Goal: Task Accomplishment & Management: Complete application form

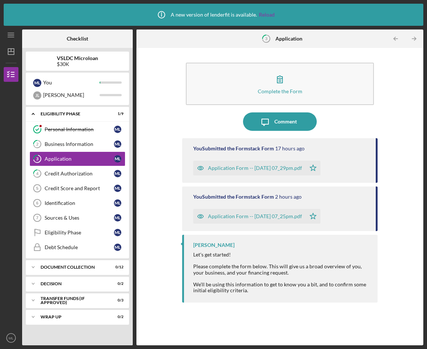
click at [269, 217] on div "Application Form -- [DATE] 07_25pm.pdf" at bounding box center [255, 216] width 94 height 6
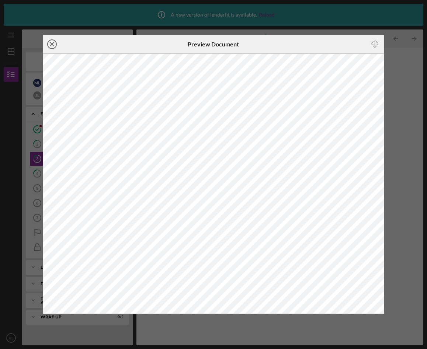
click at [53, 43] on line at bounding box center [52, 44] width 4 height 4
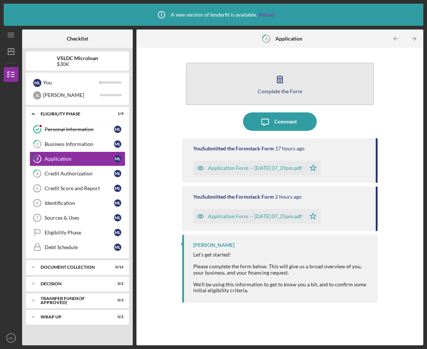
click at [271, 74] on icon "button" at bounding box center [279, 79] width 18 height 18
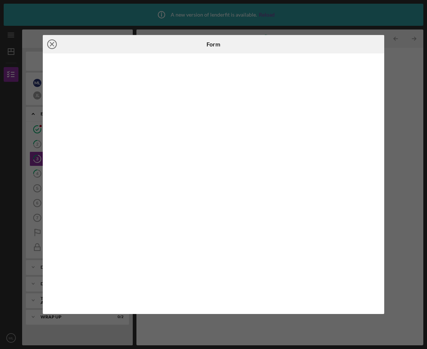
click at [54, 42] on icon "Icon/Close" at bounding box center [52, 44] width 18 height 18
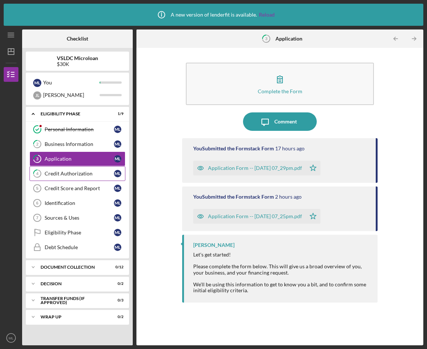
click at [83, 178] on link "4 Credit Authorization M L" at bounding box center [77, 173] width 96 height 15
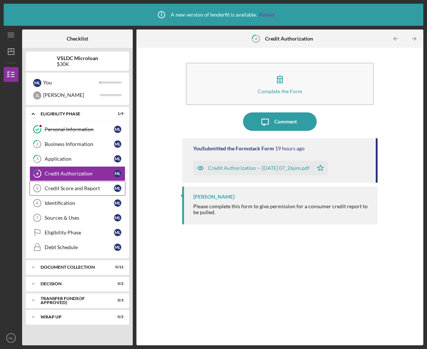
click at [81, 191] on link "Credit Score and Report 5 Credit Score and Report M L" at bounding box center [77, 188] width 96 height 15
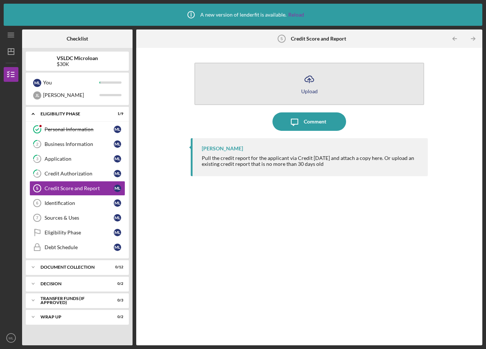
click at [310, 81] on icon "Icon/Upload" at bounding box center [309, 79] width 18 height 18
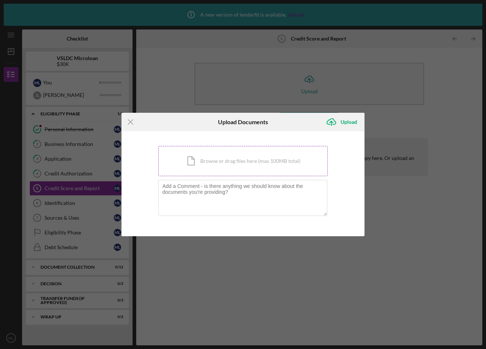
click at [220, 159] on div "Icon/Document Browse or drag files here (max 100MB total) Tap to choose files o…" at bounding box center [242, 161] width 169 height 30
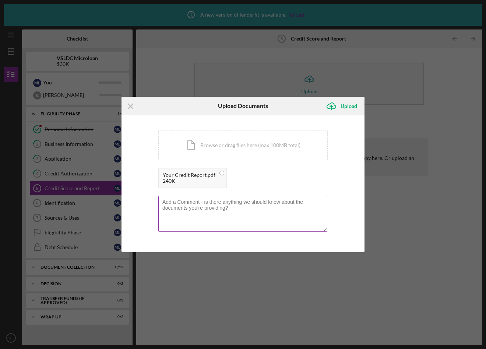
click at [195, 214] on textarea at bounding box center [242, 214] width 169 height 36
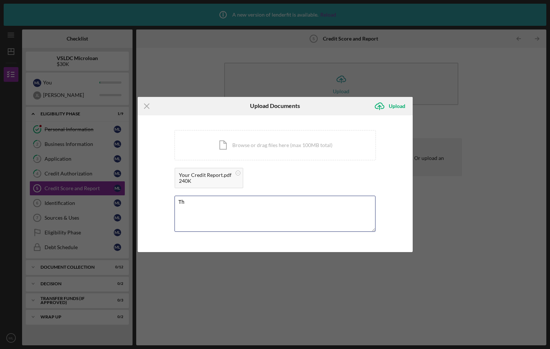
type textarea "T"
type textarea "Amex card is not my personal debt. I am an authorized user on someone else's ac…"
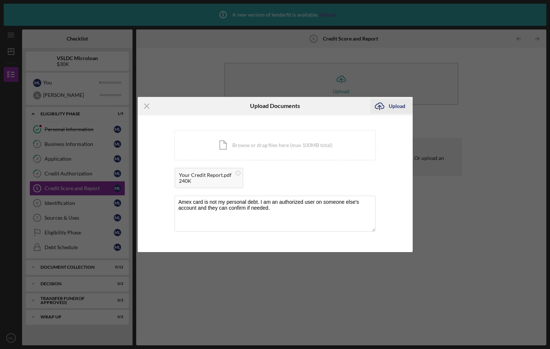
click at [387, 109] on icon "Icon/Upload" at bounding box center [380, 106] width 18 height 18
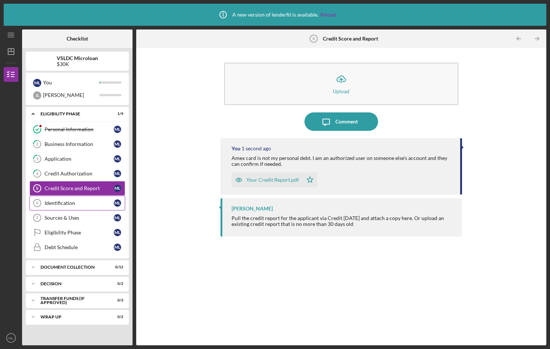
click at [85, 200] on div "Identification" at bounding box center [79, 203] width 69 height 6
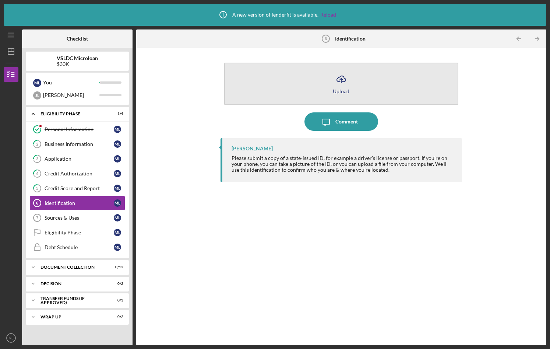
click at [338, 83] on icon "Icon/Upload" at bounding box center [341, 79] width 18 height 18
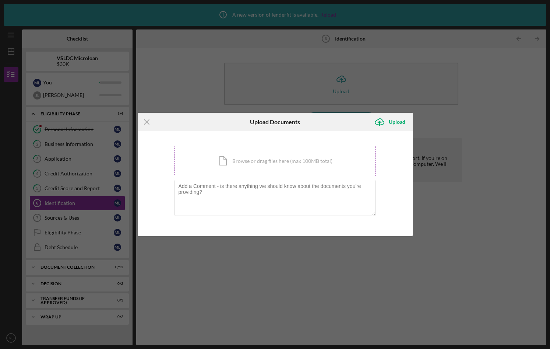
click at [235, 167] on div "Icon/Document Browse or drag files here (max 100MB total) Tap to choose files o…" at bounding box center [275, 161] width 201 height 30
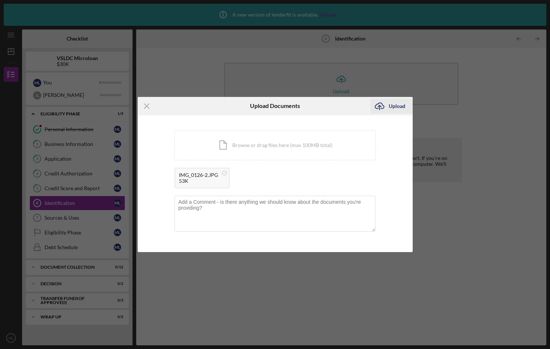
click at [385, 108] on icon "Icon/Upload" at bounding box center [380, 106] width 18 height 18
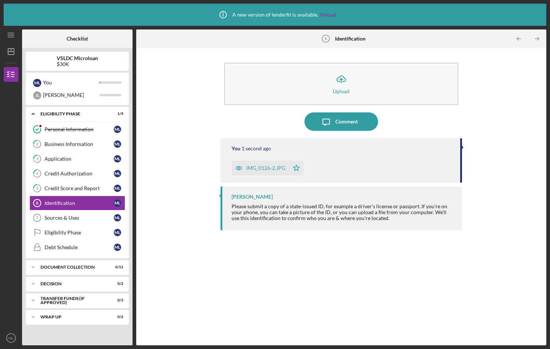
click at [241, 169] on icon "button" at bounding box center [239, 168] width 6 height 4
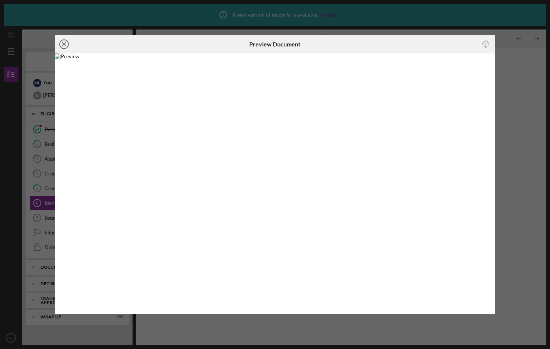
click at [64, 43] on icon "Icon/Close" at bounding box center [64, 44] width 18 height 18
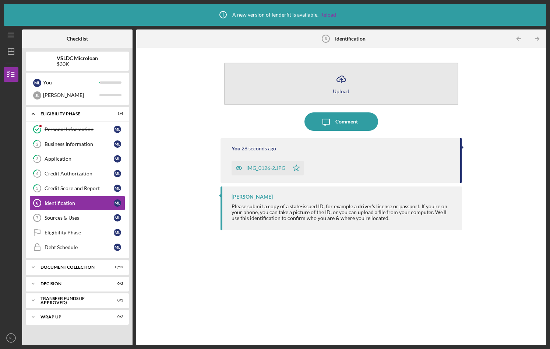
click at [341, 77] on icon "Icon/Upload" at bounding box center [341, 79] width 18 height 18
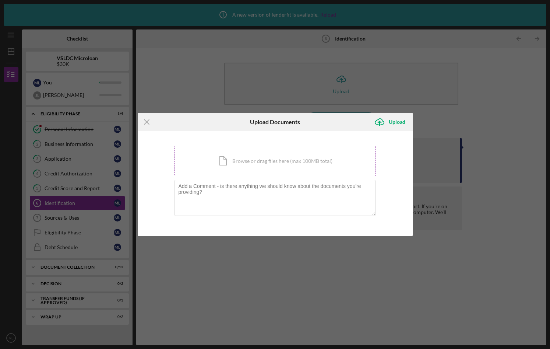
click at [247, 153] on div "Icon/Document Browse or drag files here (max 100MB total) Tap to choose files o…" at bounding box center [275, 161] width 201 height 30
click at [147, 124] on icon "Icon/Menu Close" at bounding box center [147, 122] width 18 height 18
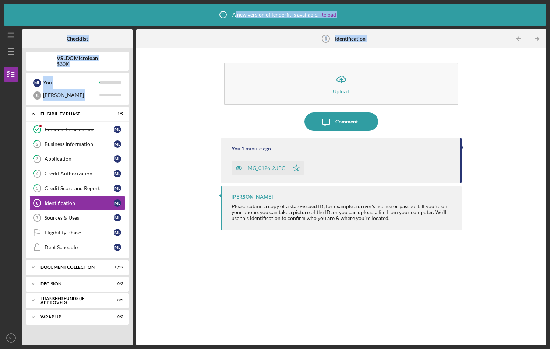
drag, startPoint x: 216, startPoint y: 112, endPoint x: 249, endPoint y: -27, distance: 142.3
click at [249, 0] on html "Icon/Info A new version of lenderfit is available. Reload Icon/Menu Identificat…" at bounding box center [275, 174] width 550 height 349
drag, startPoint x: 257, startPoint y: 82, endPoint x: 263, endPoint y: 22, distance: 60.3
click at [262, 22] on div "Icon/Info A new version of lenderfit is available. Reload Icon/Menu Identificat…" at bounding box center [275, 174] width 550 height 349
click at [426, 39] on icon "Icon/Table Pagination Arrow" at bounding box center [537, 39] width 17 height 17
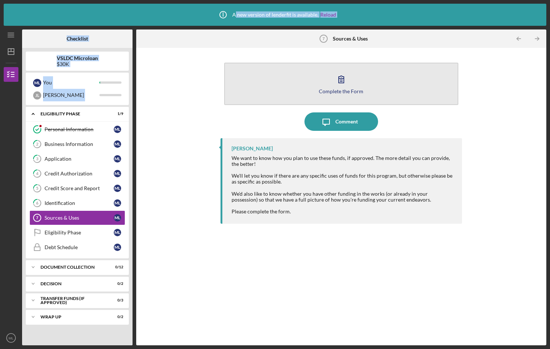
click at [340, 79] on icon "button" at bounding box center [341, 79] width 18 height 18
